Goal: Information Seeking & Learning: Find specific page/section

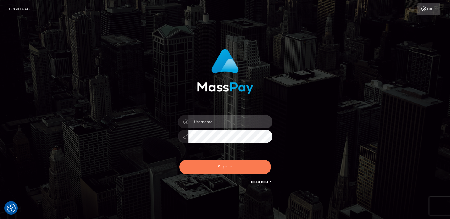
type input "[DOMAIN_NAME]"
click at [198, 173] on button "Sign in" at bounding box center [225, 166] width 92 height 15
type input "[DOMAIN_NAME]"
click at [217, 169] on button "Sign in" at bounding box center [225, 166] width 92 height 15
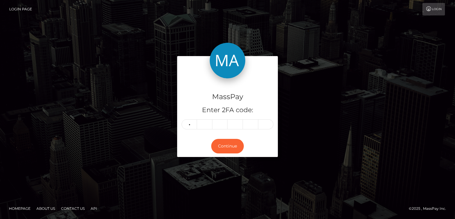
type input "9"
type input "4"
type input "8"
type input "7"
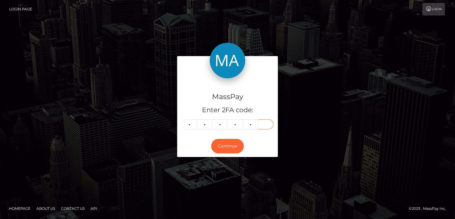
type input "0"
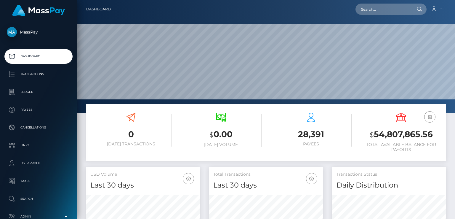
scroll to position [105, 114]
click at [403, 13] on input "text" at bounding box center [383, 9] width 56 height 11
paste input "siobhancorrigan321@icloud.com"
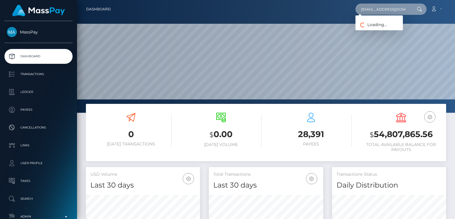
paste input "haroncorrigsn881@yahoo"
type input "sharoncorrigsn881@yahoo.com"
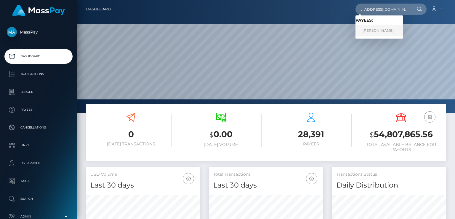
scroll to position [0, 0]
click at [370, 30] on link "SIOBHAN MACLACHLAN" at bounding box center [378, 30] width 47 height 11
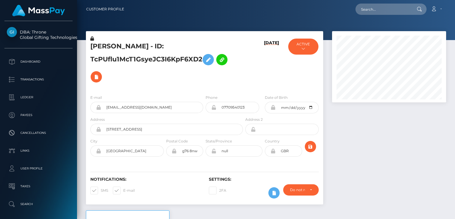
scroll to position [71, 114]
click at [111, 44] on h5 "SIOBHAN MACLACHLAN - ID: TcPUflu1McT1GsyeJC3I6KpF6XD2" at bounding box center [164, 64] width 149 height 44
copy h5 "SIOBHAN"
click at [396, 12] on input "text" at bounding box center [383, 9] width 56 height 11
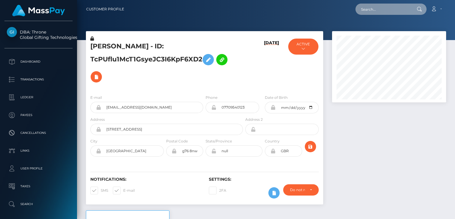
paste input "Brandon@koestudios.life"
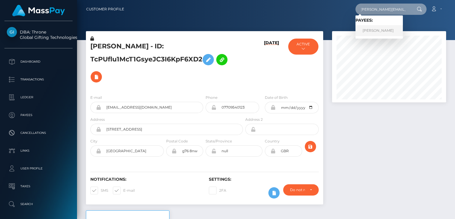
type input "Brandon@koestudios.life"
click at [387, 32] on link "Brandon Jackson" at bounding box center [378, 30] width 47 height 11
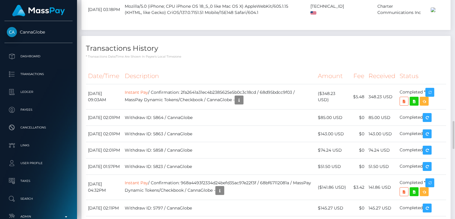
scroll to position [957, 0]
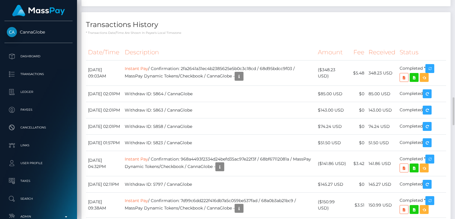
click at [284, 60] on th "Description" at bounding box center [219, 52] width 193 height 16
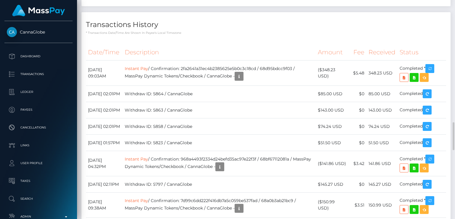
click at [284, 60] on th "Description" at bounding box center [219, 52] width 193 height 16
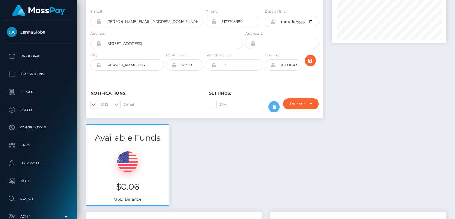
scroll to position [0, 0]
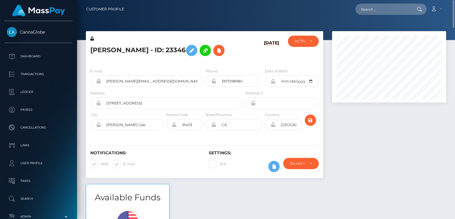
click at [107, 51] on h5 "Brandon Jackson - ID: 23346" at bounding box center [164, 50] width 149 height 17
copy h5 "Brandon"
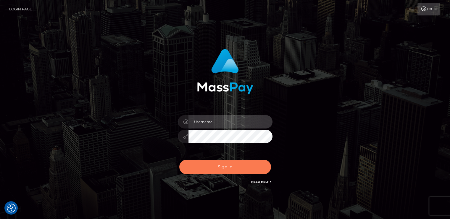
type input "nt.es"
click at [210, 164] on button "Sign in" at bounding box center [225, 166] width 92 height 15
type input "[DOMAIN_NAME]"
click at [210, 164] on button "Sign in" at bounding box center [225, 166] width 92 height 15
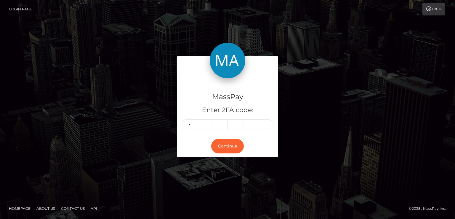
type input "1"
type input "6"
type input "9"
type input "2"
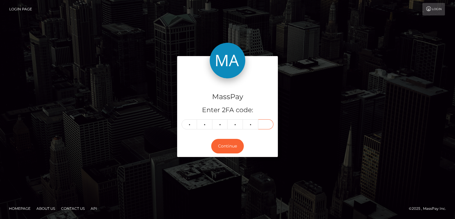
type input "0"
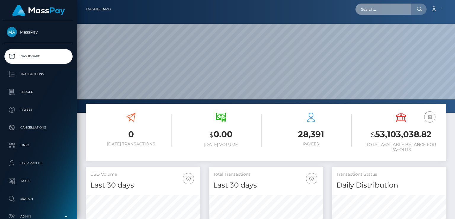
click at [397, 11] on input "text" at bounding box center [383, 9] width 56 height 11
paste input "mario@iqstep.org"
type input "mario@iqstep.org"
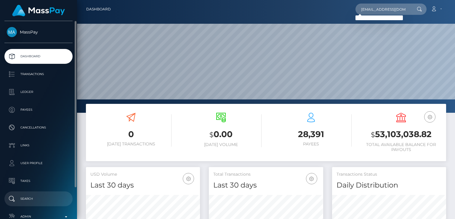
click at [28, 196] on p "Search" at bounding box center [38, 198] width 63 height 9
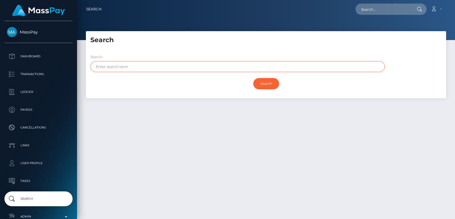
click at [160, 71] on input "text" at bounding box center [237, 66] width 294 height 11
click at [151, 66] on input "text" at bounding box center [237, 66] width 294 height 11
paste input "Mario"
type input "Mario"
click at [253, 78] on input "Search" at bounding box center [266, 83] width 26 height 11
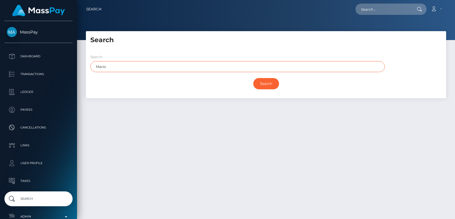
click at [253, 78] on input "Search" at bounding box center [266, 83] width 26 height 11
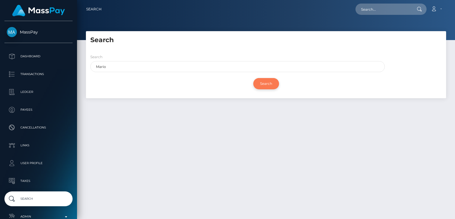
click at [268, 86] on input "Search" at bounding box center [266, 83] width 26 height 11
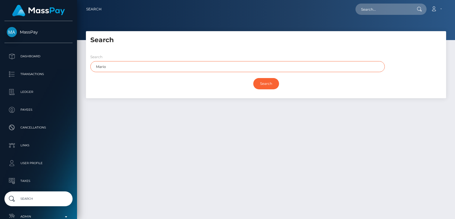
click at [249, 69] on input "Mario" at bounding box center [237, 66] width 294 height 11
click at [253, 78] on input "Search" at bounding box center [266, 83] width 26 height 11
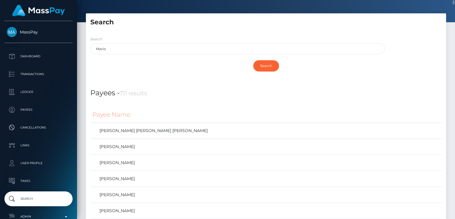
scroll to position [27, 0]
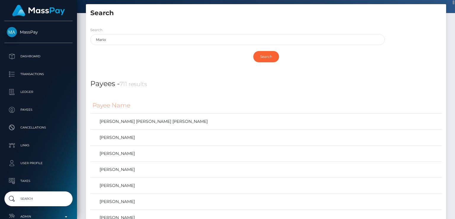
click at [341, 65] on div "Search" at bounding box center [266, 58] width 360 height 20
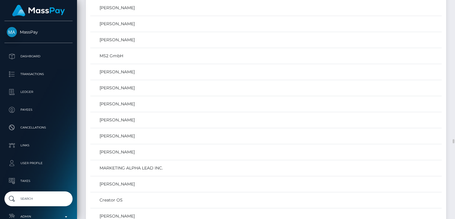
scroll to position [0, 0]
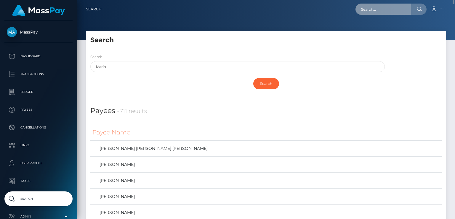
click at [388, 11] on input "text" at bounding box center [383, 9] width 56 height 11
paste input "mario@iqstep.ch"
type input "mario@iqstep.ch"
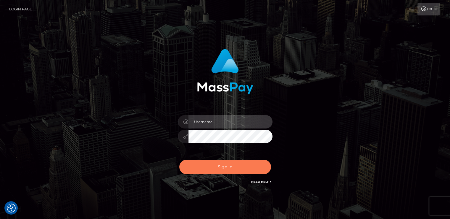
type input "nt.es"
click at [200, 159] on button "Sign in" at bounding box center [225, 166] width 92 height 15
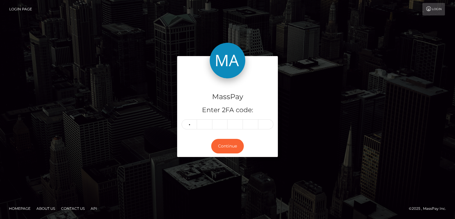
type input "9"
type input "6"
type input "5"
type input "7"
type input "2"
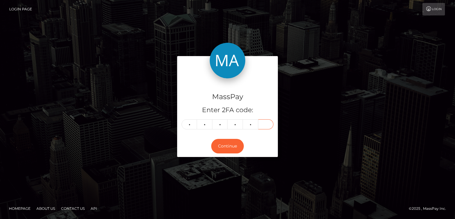
type input "0"
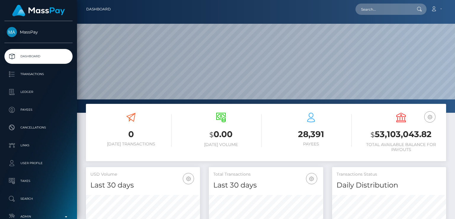
scroll to position [105, 114]
drag, startPoint x: 403, startPoint y: 16, endPoint x: 399, endPoint y: 12, distance: 5.5
click at [399, 12] on nav "Dashboard Loading... Loading... Account Edit Profile" at bounding box center [266, 9] width 378 height 18
click at [399, 12] on input "text" at bounding box center [383, 9] width 56 height 11
paste input "itsliam0805@gmail.com"
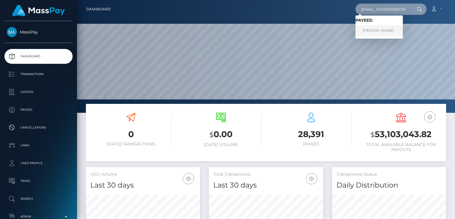
type input "itsliam0805@gmail.com"
click at [395, 25] on link "GASPARD MUDRY" at bounding box center [378, 30] width 47 height 11
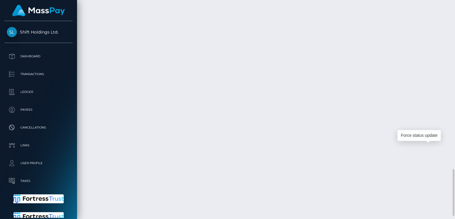
scroll to position [71, 114]
click at [425, 133] on div "Force status update" at bounding box center [418, 135] width 43 height 11
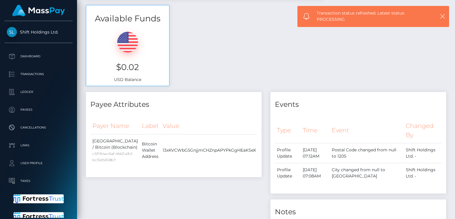
scroll to position [0, 0]
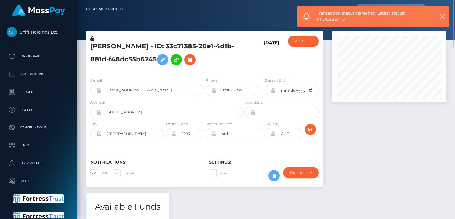
click at [107, 46] on h5 "GASPARD MUDRY - ID: 33c71385-20e1-4d1b-881d-f48dc55b6745" at bounding box center [164, 55] width 149 height 26
copy h5 "GASPARD"
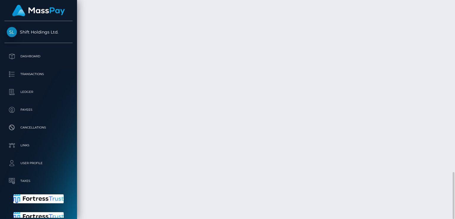
scroll to position [71, 114]
click at [246, 130] on div "Additional Info" at bounding box center [246, 130] width 38 height 11
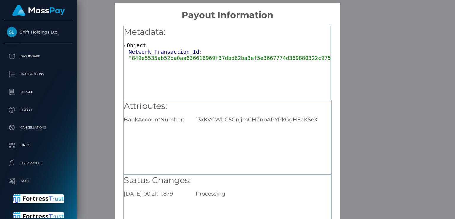
click at [347, 105] on div "× Payout Information Metadata: Object Network_Transaction_Id: "849e5535ab52ba0a…" at bounding box center [227, 109] width 455 height 219
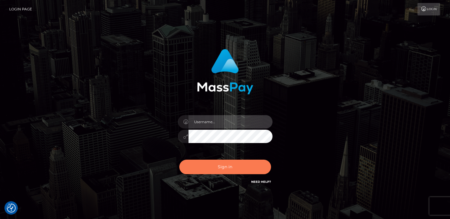
type input "[DOMAIN_NAME]"
click at [216, 164] on button "Sign in" at bounding box center [225, 166] width 92 height 15
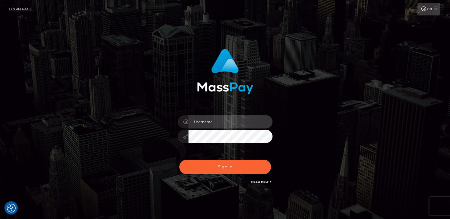
type input "[DOMAIN_NAME]"
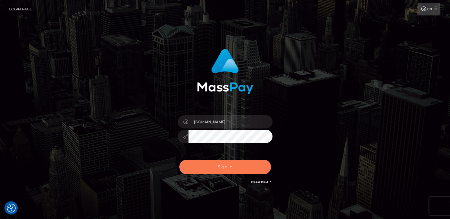
click at [216, 164] on button "Sign in" at bounding box center [225, 166] width 92 height 15
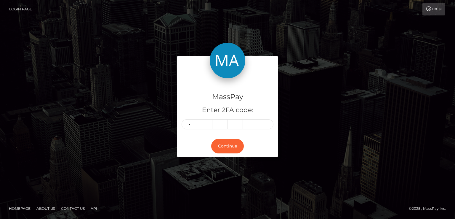
type input "5"
type input "1"
type input "0"
type input "9"
type input "4"
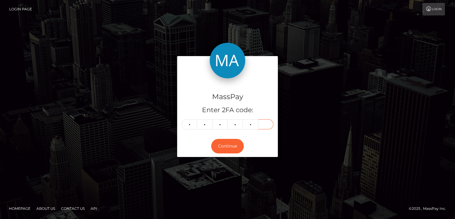
type input "0"
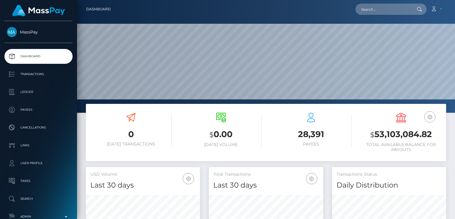
scroll to position [105, 114]
click at [392, 9] on input "text" at bounding box center [383, 9] width 56 height 11
paste input "[EMAIL_ADDRESS][DOMAIN_NAME]"
click at [392, 8] on input "[EMAIL_ADDRESS][DOMAIN_NAME]" at bounding box center [383, 9] width 56 height 11
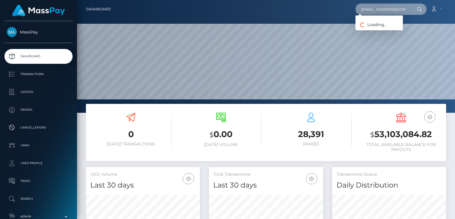
paste input "828491598747688961_2"
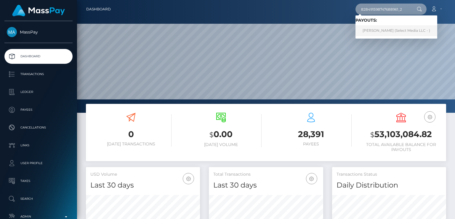
type input "828491598747688961_2"
click at [378, 27] on link "[PERSON_NAME] (Select Media LLC - )" at bounding box center [396, 30] width 82 height 11
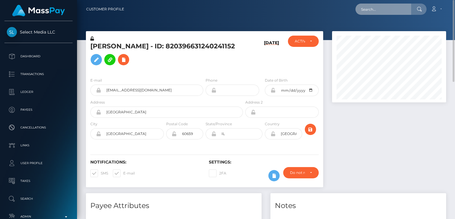
click at [386, 10] on input "text" at bounding box center [383, 9] width 56 height 11
paste input "[EMAIL_ADDRESS][DOMAIN_NAME]"
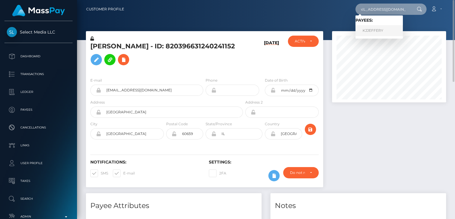
type input "[EMAIL_ADDRESS][DOMAIN_NAME]"
click at [365, 32] on link "KJJEFFERY" at bounding box center [378, 30] width 47 height 11
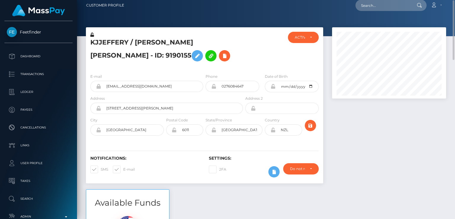
scroll to position [3, 0]
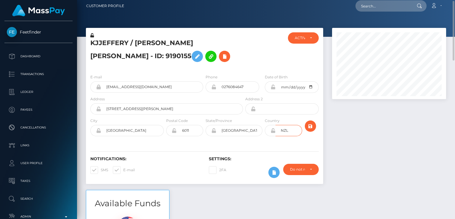
click at [282, 128] on input "NZL" at bounding box center [288, 130] width 26 height 11
click at [237, 57] on h5 "KJJEFFERY / Kharis Jean Jeffery - ID: 9190155" at bounding box center [164, 51] width 149 height 26
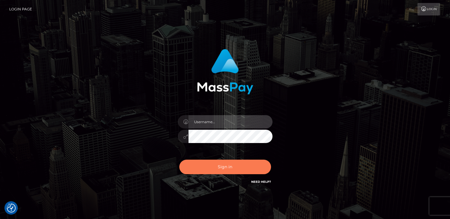
type input "[DOMAIN_NAME]"
click at [215, 164] on button "Sign in" at bounding box center [225, 166] width 92 height 15
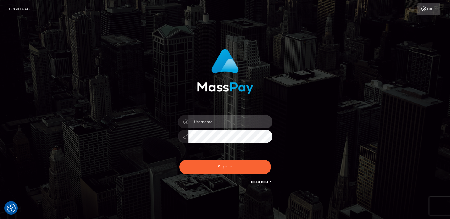
type input "[DOMAIN_NAME]"
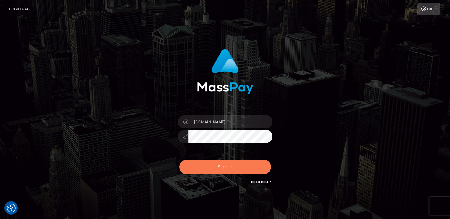
click at [215, 164] on button "Sign in" at bounding box center [225, 166] width 92 height 15
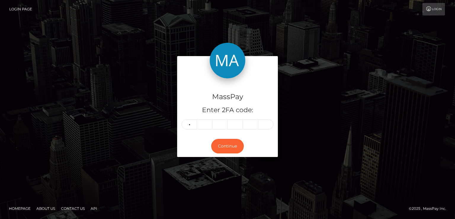
type input "1"
type input "9"
type input "4"
type input "3"
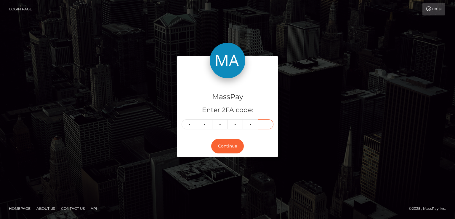
type input "7"
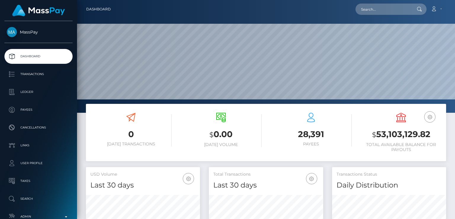
scroll to position [105, 114]
click at [363, 9] on input "text" at bounding box center [383, 9] width 56 height 11
paste input "[EMAIL_ADDRESS][DOMAIN_NAME]"
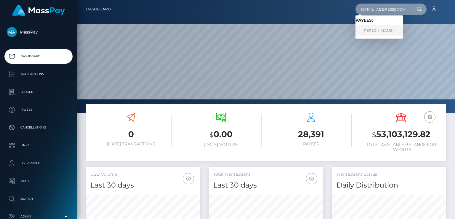
type input "[EMAIL_ADDRESS][DOMAIN_NAME]"
click at [367, 30] on link "Philip Booth" at bounding box center [378, 30] width 47 height 11
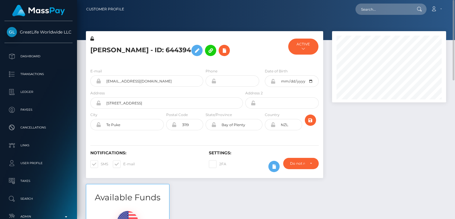
click at [105, 53] on h5 "[PERSON_NAME] - ID: 644394" at bounding box center [164, 50] width 149 height 17
copy h5 "[PERSON_NAME]"
